Goal: Use online tool/utility: Utilize a website feature to perform a specific function

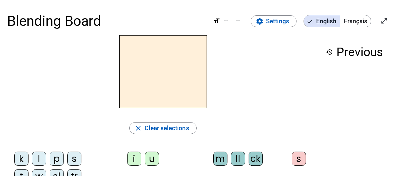
scroll to position [31, 0]
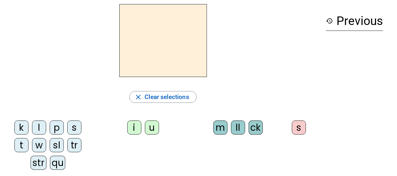
click at [73, 129] on div "s" at bounding box center [74, 128] width 14 height 14
click at [128, 128] on div "i" at bounding box center [134, 128] width 14 height 14
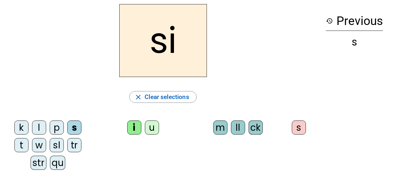
click at [258, 130] on div "ck" at bounding box center [256, 128] width 14 height 14
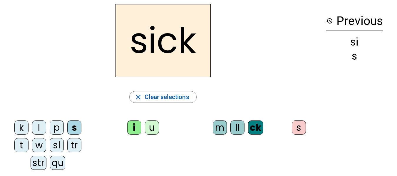
click at [57, 143] on div "sl" at bounding box center [57, 145] width 14 height 14
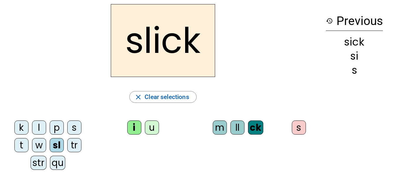
click at [41, 127] on div "l" at bounding box center [39, 128] width 14 height 14
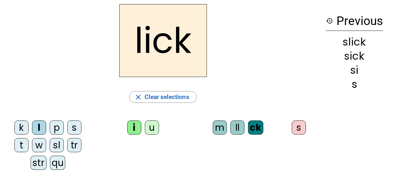
click at [24, 131] on div "k" at bounding box center [21, 128] width 14 height 14
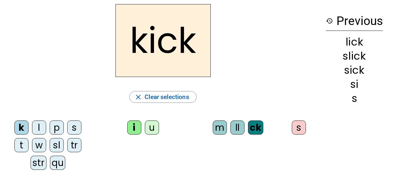
click at [57, 160] on div "qu" at bounding box center [58, 163] width 16 height 14
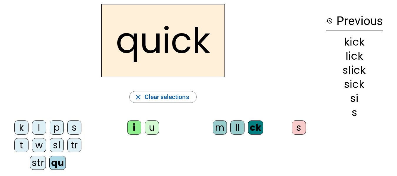
click at [36, 143] on div "w" at bounding box center [39, 145] width 14 height 14
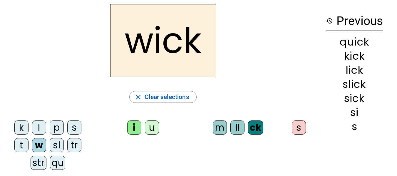
click at [238, 127] on div "ll" at bounding box center [237, 128] width 14 height 14
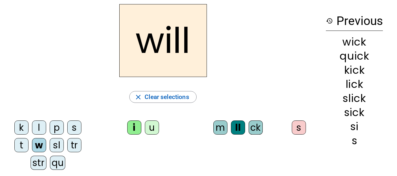
click at [59, 129] on div "p" at bounding box center [57, 128] width 14 height 14
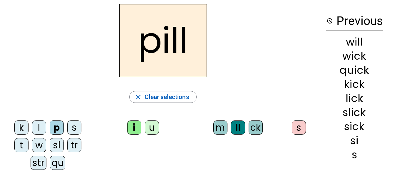
click at [260, 128] on div "ck" at bounding box center [256, 128] width 14 height 14
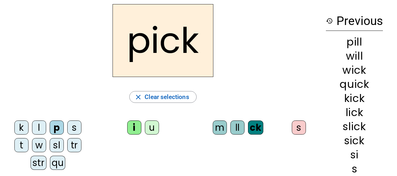
click at [155, 123] on div "u" at bounding box center [152, 128] width 14 height 14
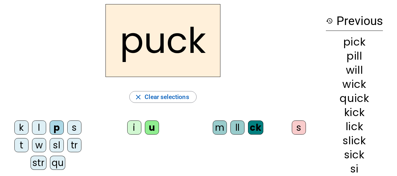
click at [24, 142] on div "t" at bounding box center [21, 145] width 14 height 14
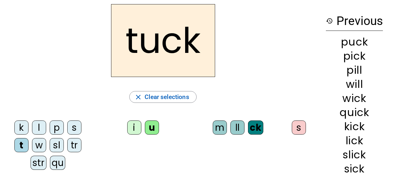
click at [73, 145] on div "tr" at bounding box center [74, 145] width 14 height 14
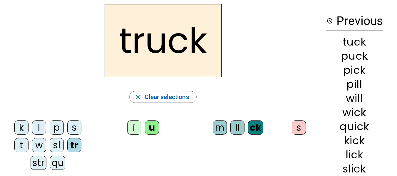
click at [38, 162] on div "str" at bounding box center [39, 163] width 16 height 14
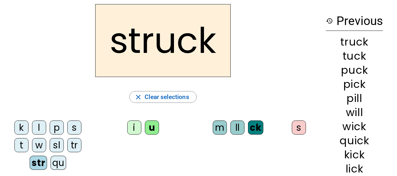
click at [221, 129] on div "m" at bounding box center [220, 128] width 14 height 14
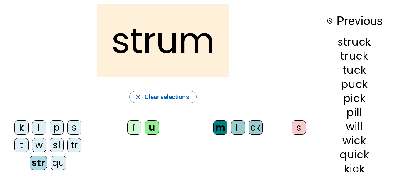
click at [297, 126] on div "s" at bounding box center [299, 128] width 14 height 14
